Goal: Task Accomplishment & Management: Complete application form

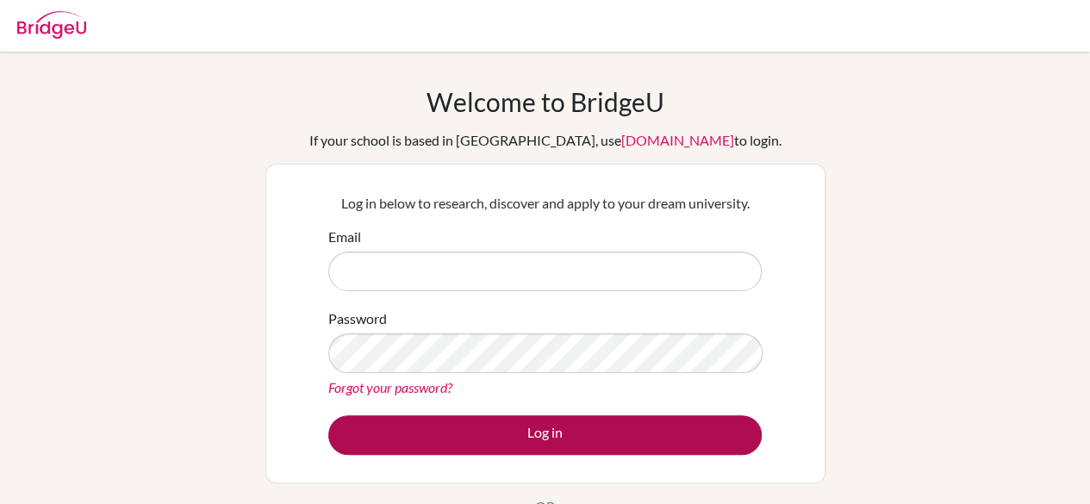
type input "[EMAIL_ADDRESS][PERSON_NAME][DOMAIN_NAME]"
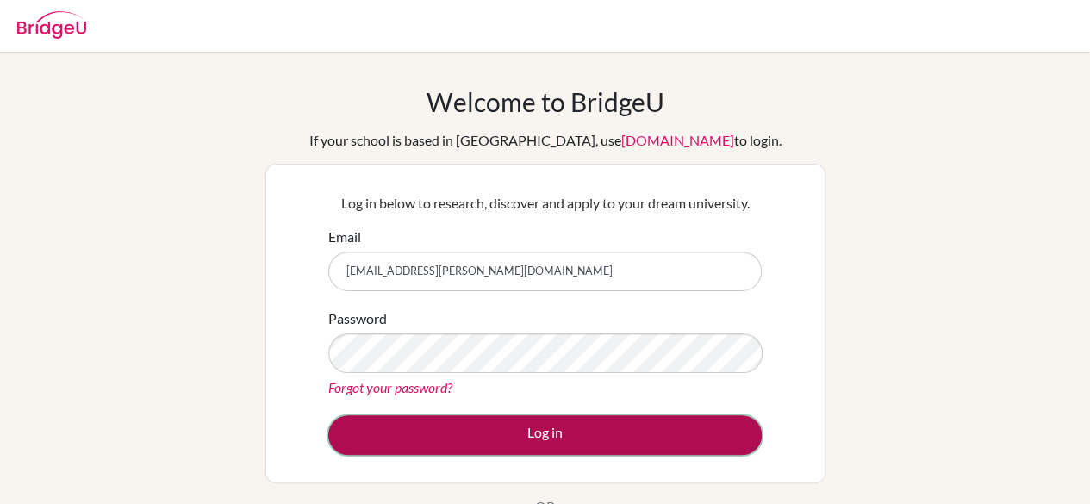
click at [594, 422] on button "Log in" at bounding box center [544, 435] width 433 height 40
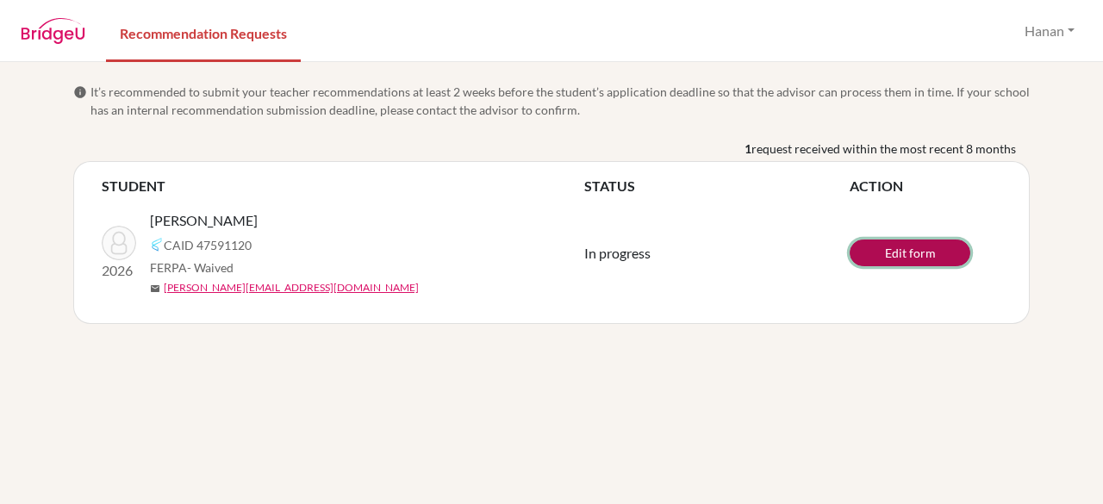
click at [930, 255] on link "Edit form" at bounding box center [909, 252] width 121 height 27
